Goal: Register for event/course

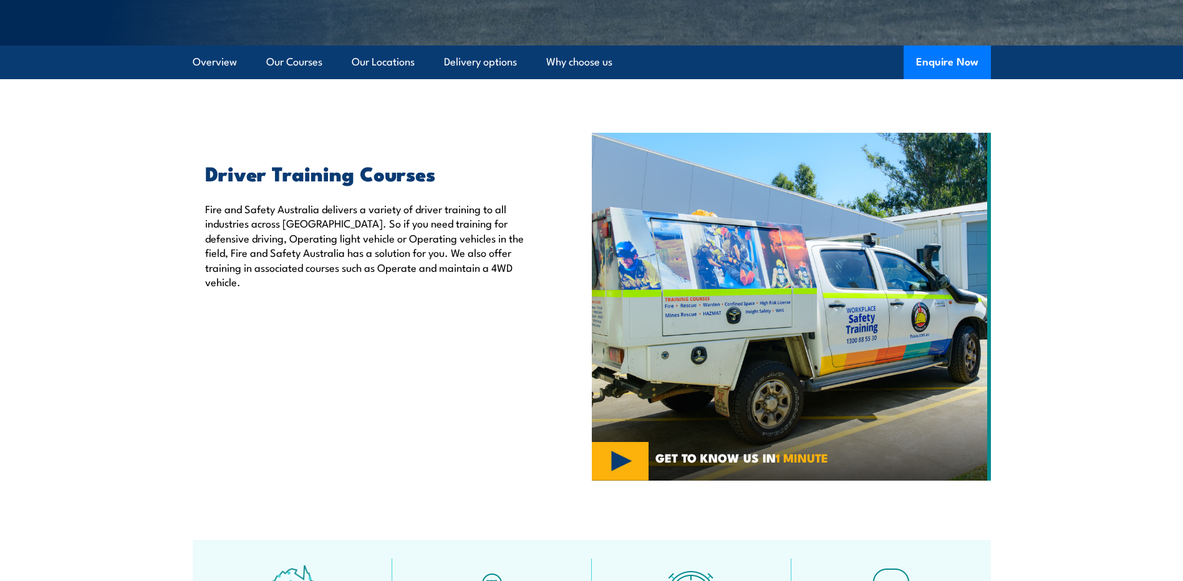
scroll to position [62, 0]
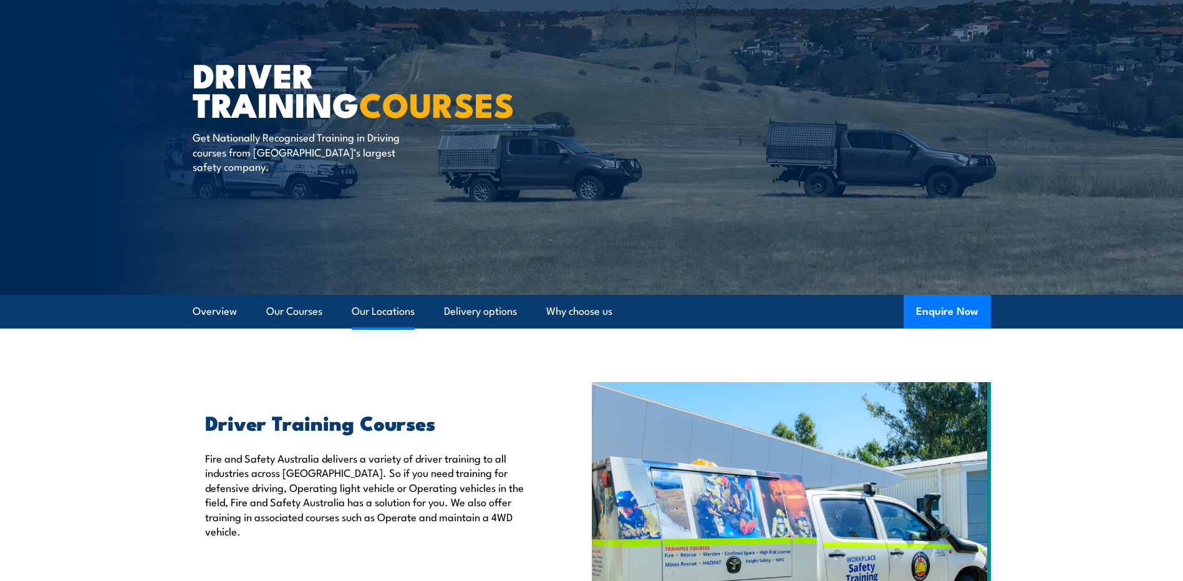
click at [385, 316] on link "Our Locations" at bounding box center [383, 311] width 63 height 33
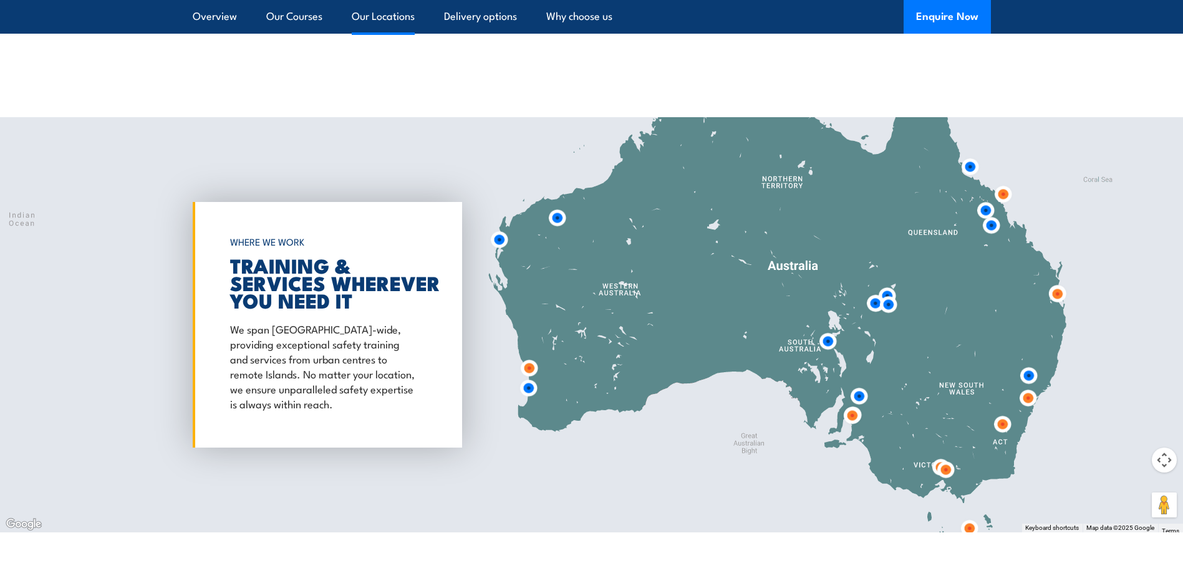
scroll to position [1717, 0]
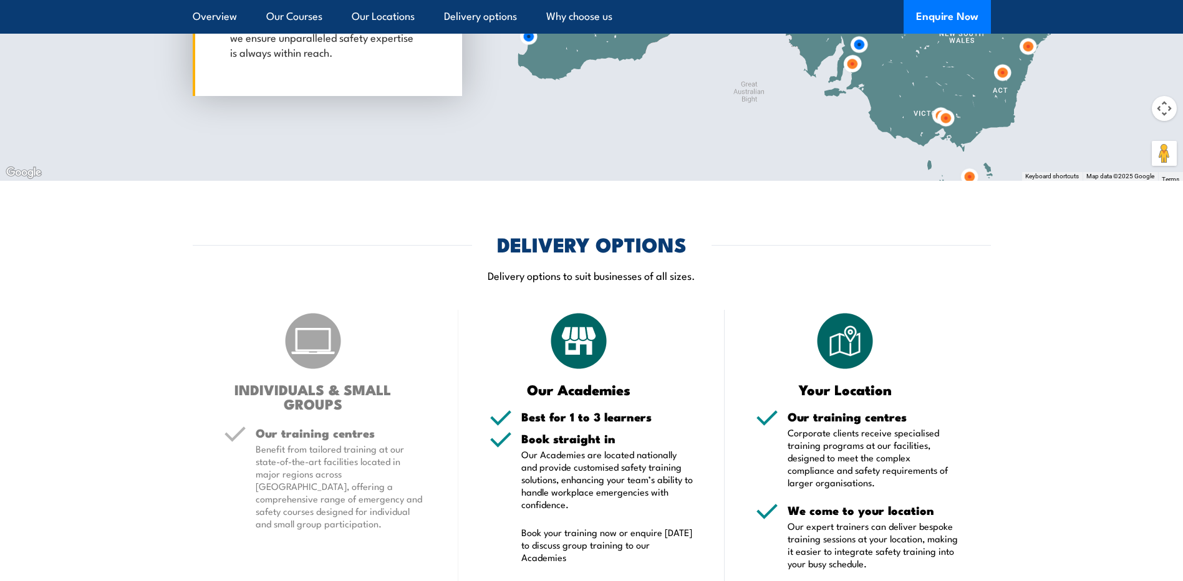
scroll to position [1779, 0]
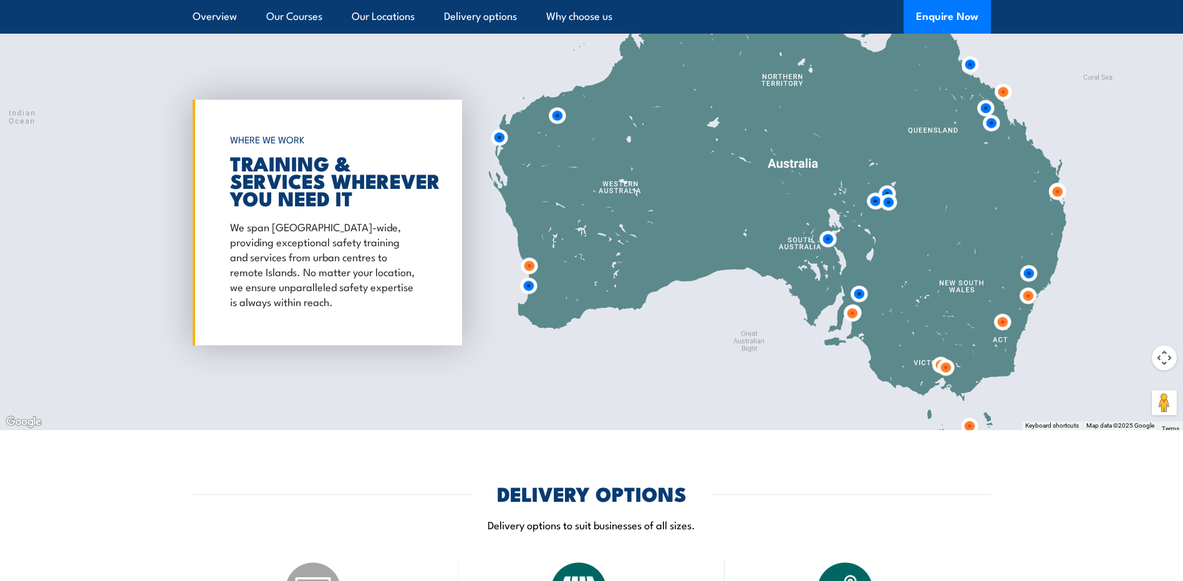
click at [1060, 193] on img at bounding box center [1057, 191] width 33 height 33
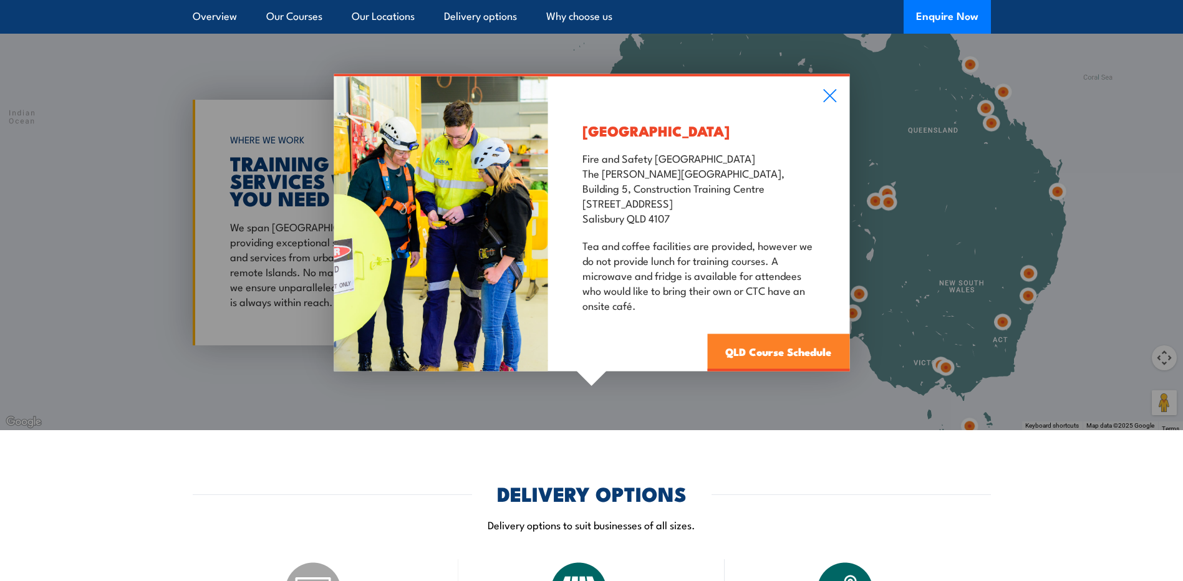
click at [818, 358] on link "QLD Course Schedule" at bounding box center [778, 352] width 142 height 37
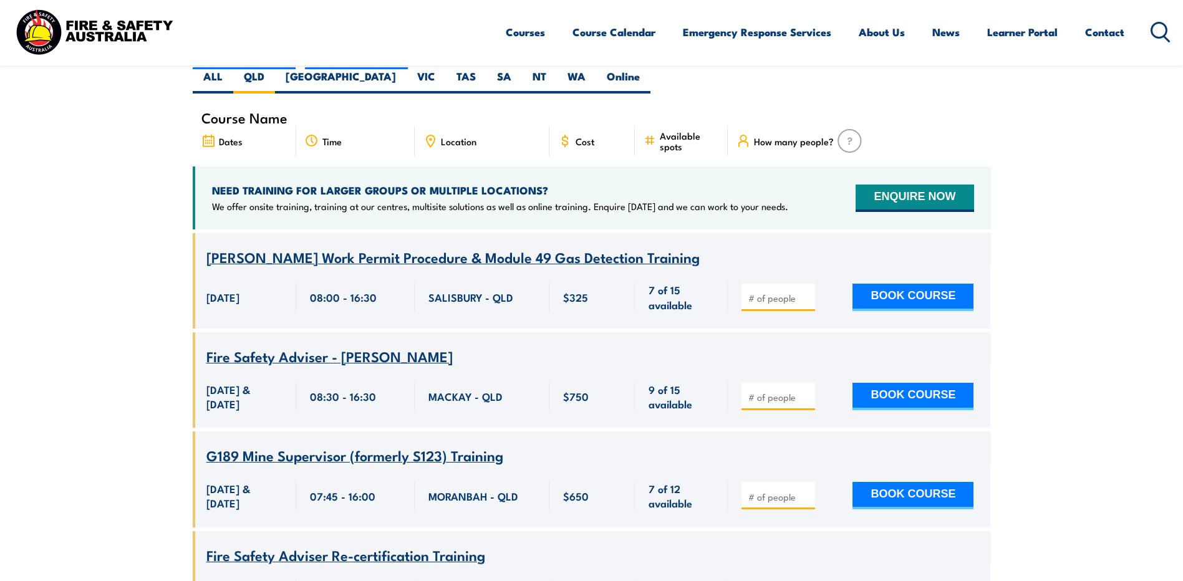
scroll to position [287, 0]
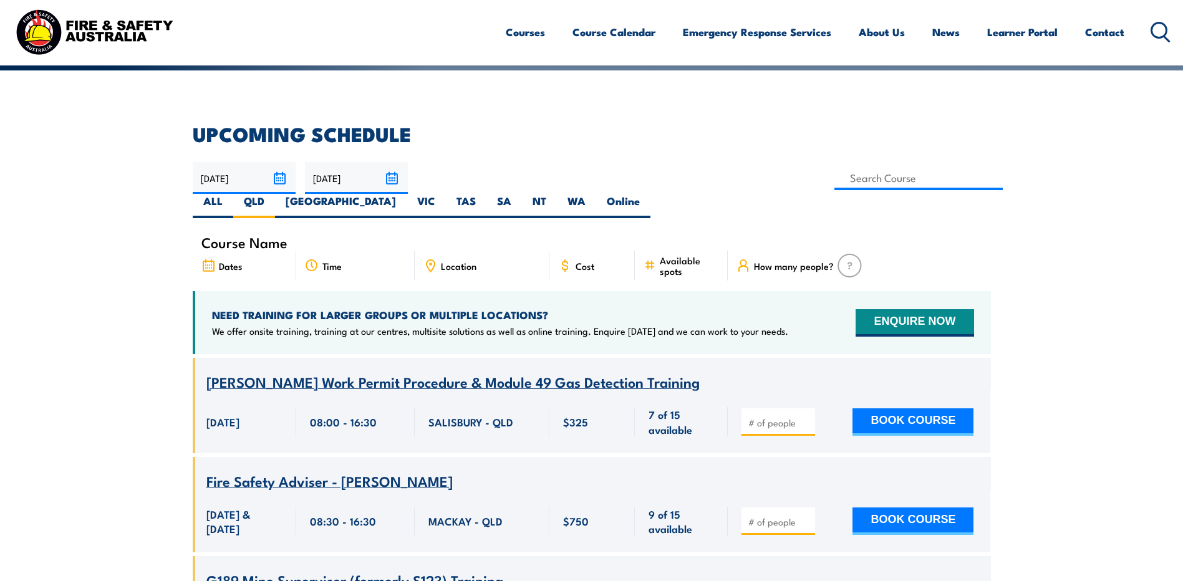
click at [227, 237] on span "Course Name" at bounding box center [244, 242] width 86 height 11
click at [834, 170] on input at bounding box center [918, 178] width 169 height 24
